Goal: Answer question/provide support

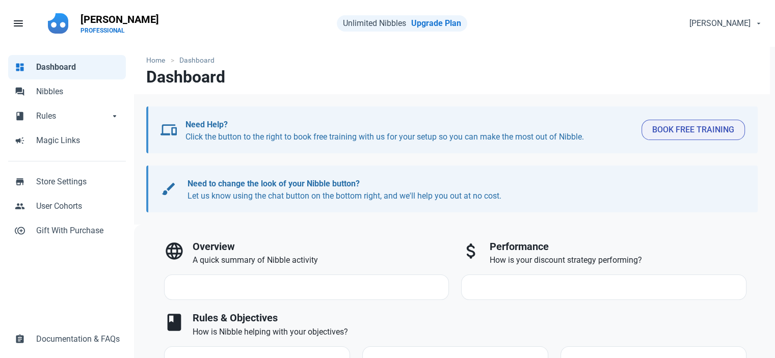
select select "7d"
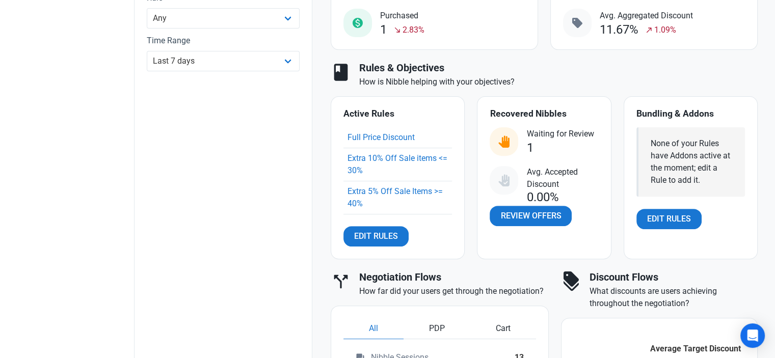
scroll to position [357, 0]
click at [522, 211] on span "Review Offers" at bounding box center [530, 215] width 61 height 12
select select "user_offer_available"
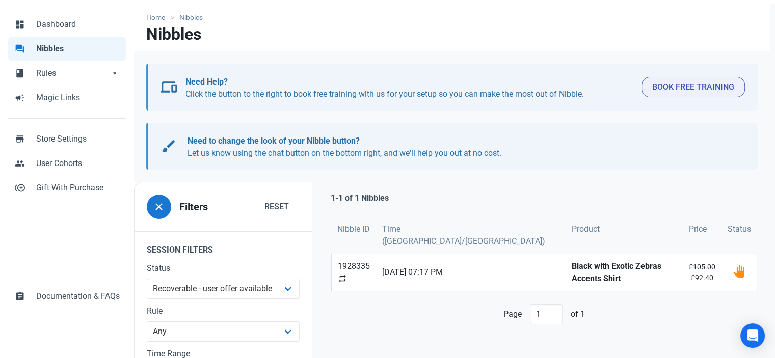
scroll to position [102, 0]
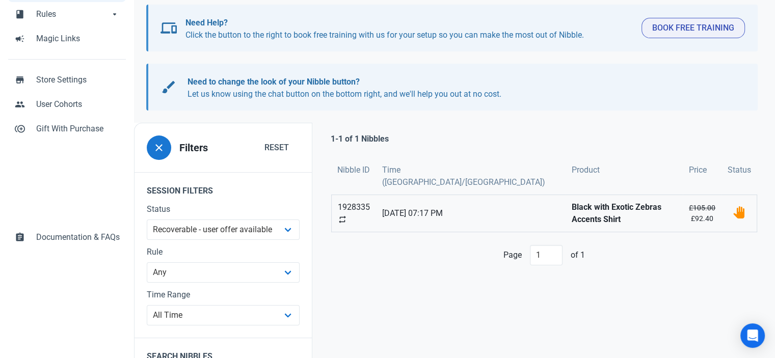
click at [571, 201] on strong "Black with Exotic Zebras Accents Shirt" at bounding box center [623, 213] width 105 height 24
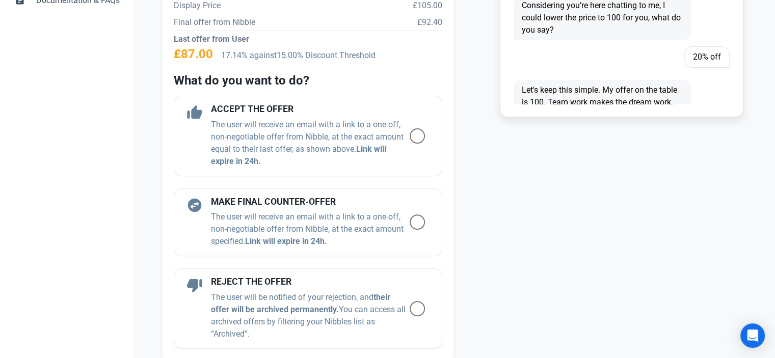
scroll to position [357, 0]
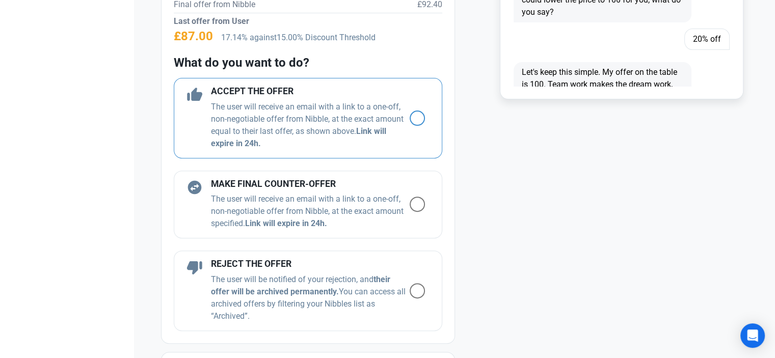
click at [410, 116] on span at bounding box center [417, 118] width 15 height 15
click at [410, 116] on input "radio" at bounding box center [413, 118] width 7 height 7
radio input "true"
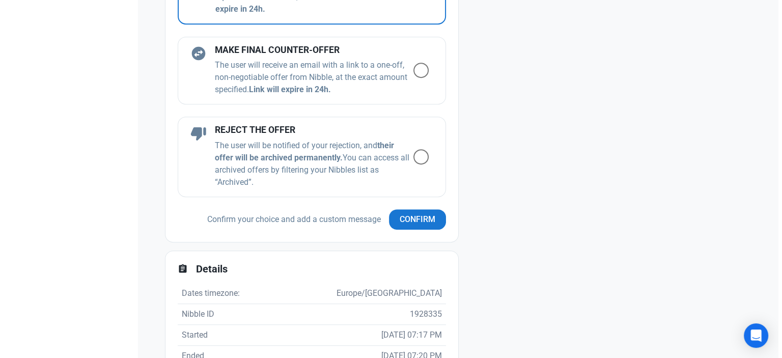
scroll to position [509, 0]
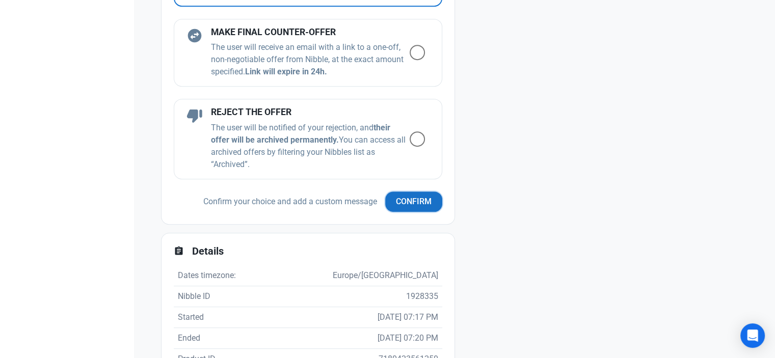
click at [408, 200] on span "Confirm" at bounding box center [414, 202] width 36 height 12
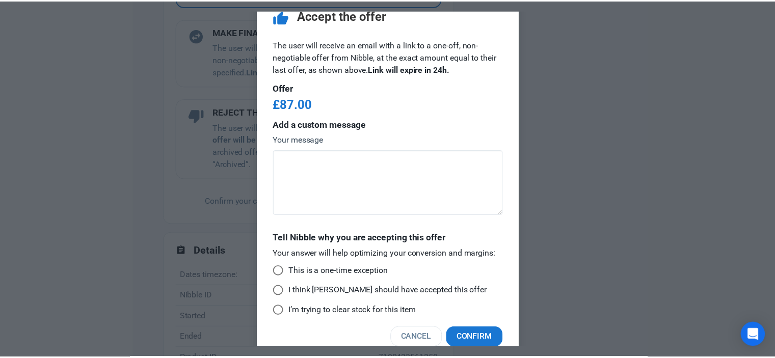
scroll to position [33, 0]
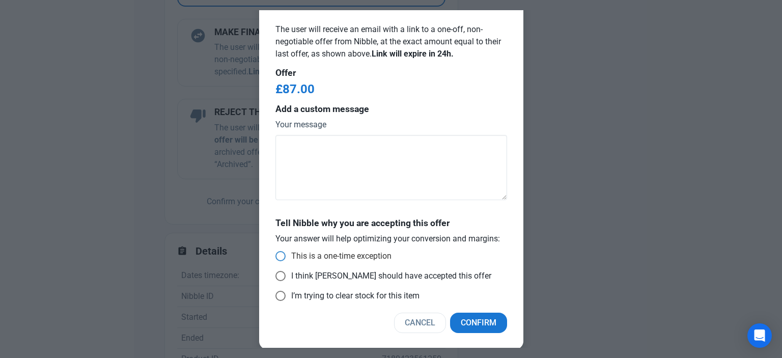
click at [278, 253] on span at bounding box center [281, 256] width 10 height 10
click at [278, 253] on input "This is a one-time exception" at bounding box center [279, 256] width 7 height 7
radio input "true"
click at [276, 275] on span at bounding box center [281, 276] width 10 height 10
click at [276, 275] on input "I think [PERSON_NAME] should have accepted this offer" at bounding box center [279, 276] width 7 height 7
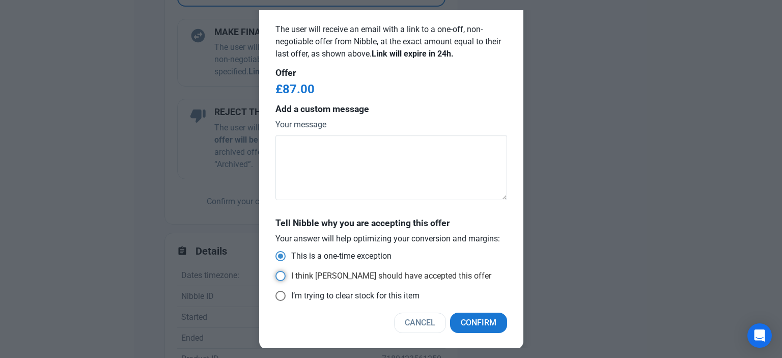
radio input "true"
radio input "false"
click at [475, 324] on span "Confirm" at bounding box center [479, 323] width 36 height 12
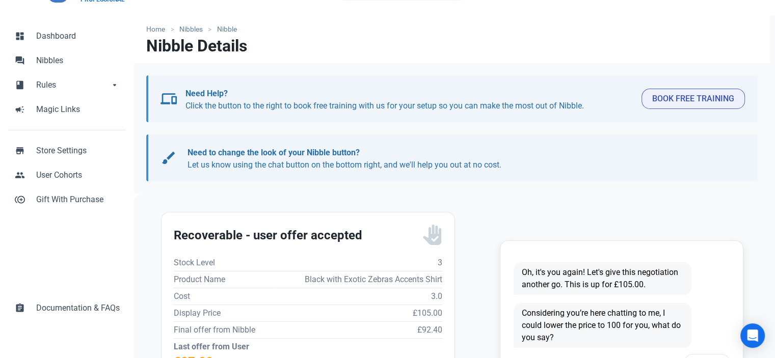
scroll to position [0, 0]
